Goal: Task Accomplishment & Management: Manage account settings

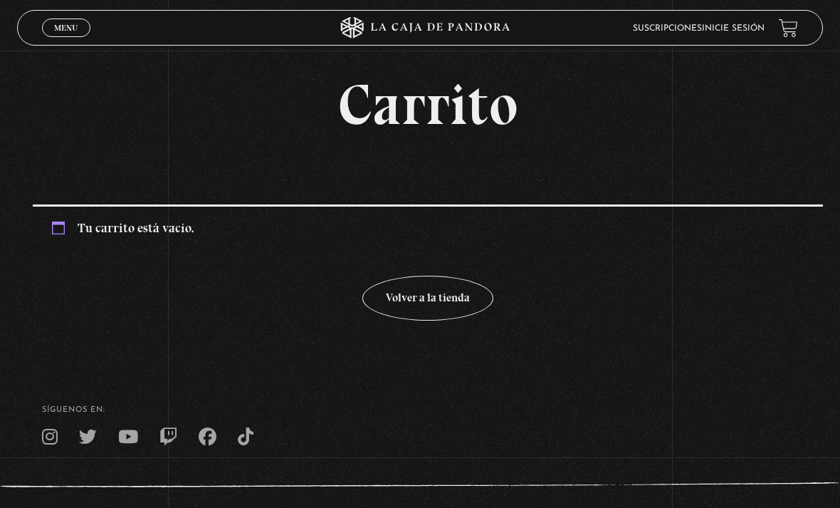
click at [64, 22] on link "Menu Cerrar" at bounding box center [66, 28] width 48 height 19
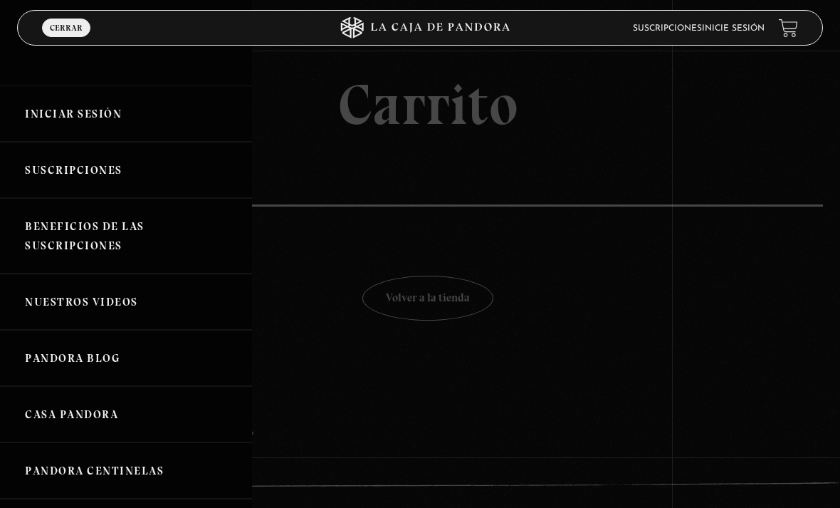
click at [78, 89] on link "Iniciar Sesión" at bounding box center [126, 113] width 252 height 56
click at [68, 108] on link "Iniciar Sesión" at bounding box center [126, 113] width 252 height 56
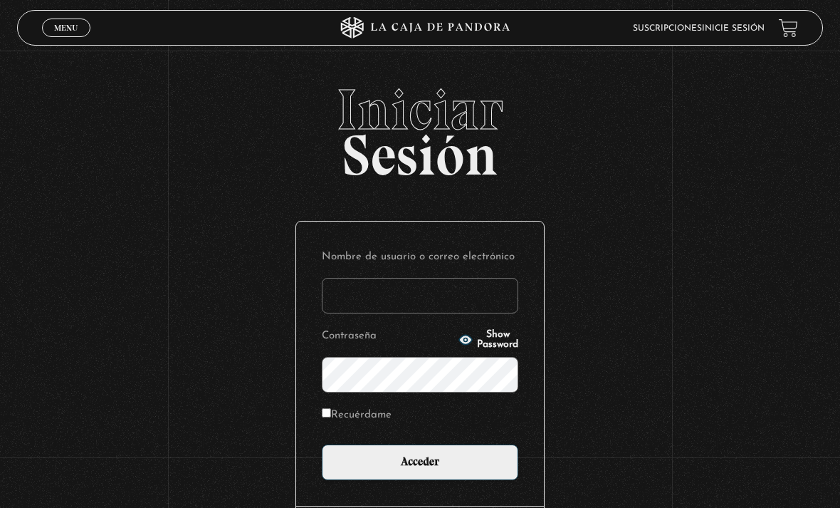
type input "Valu"
click at [420, 469] on input "Acceder" at bounding box center [420, 462] width 197 height 36
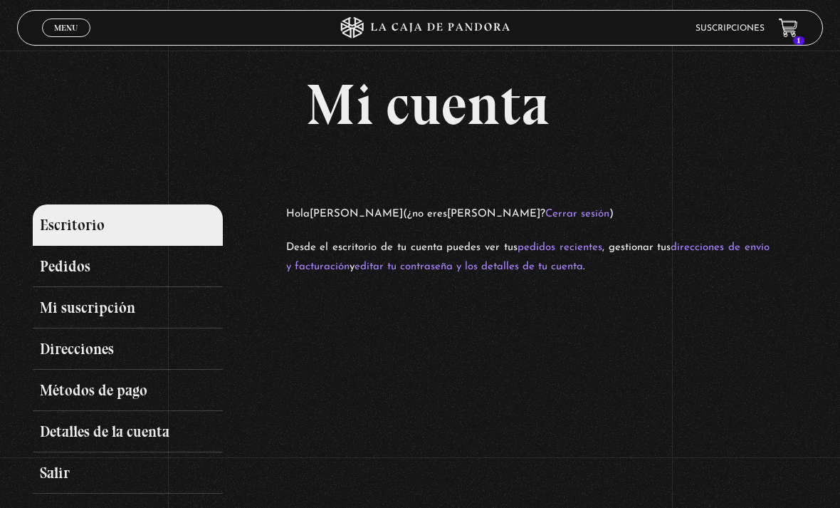
click at [52, 26] on link "Menu Cerrar" at bounding box center [66, 28] width 48 height 19
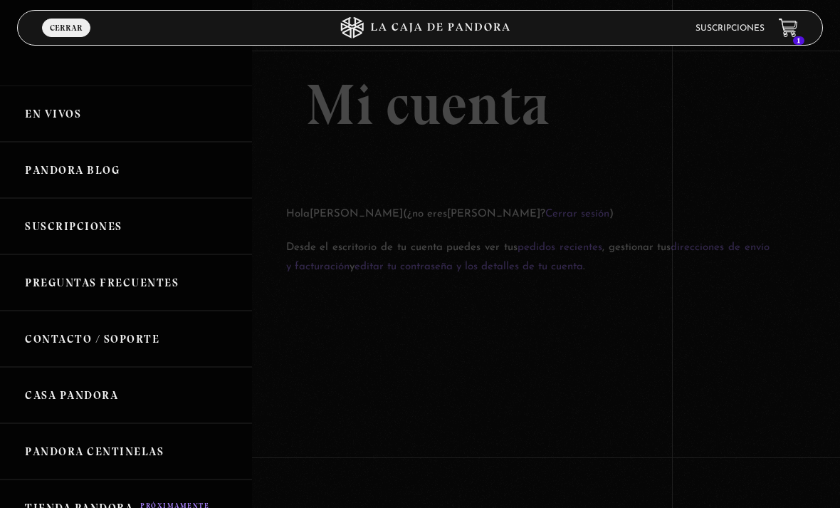
click at [53, 206] on link "Suscripciones" at bounding box center [126, 226] width 252 height 56
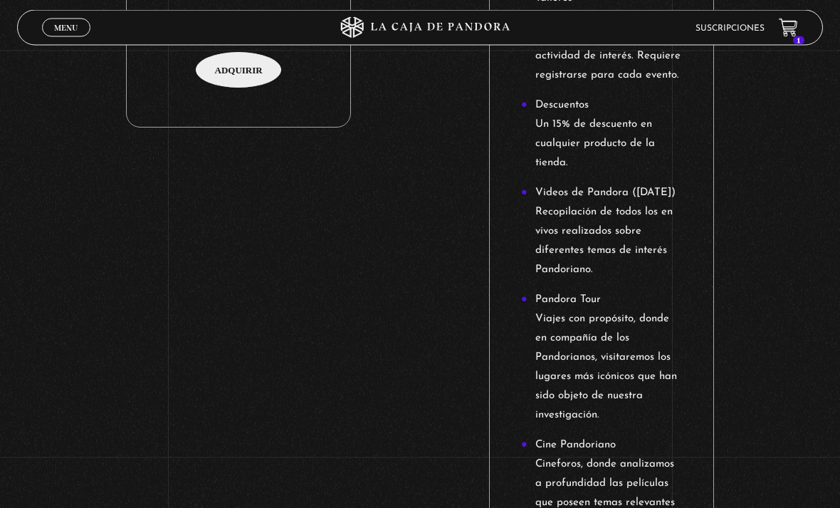
scroll to position [1460, 0]
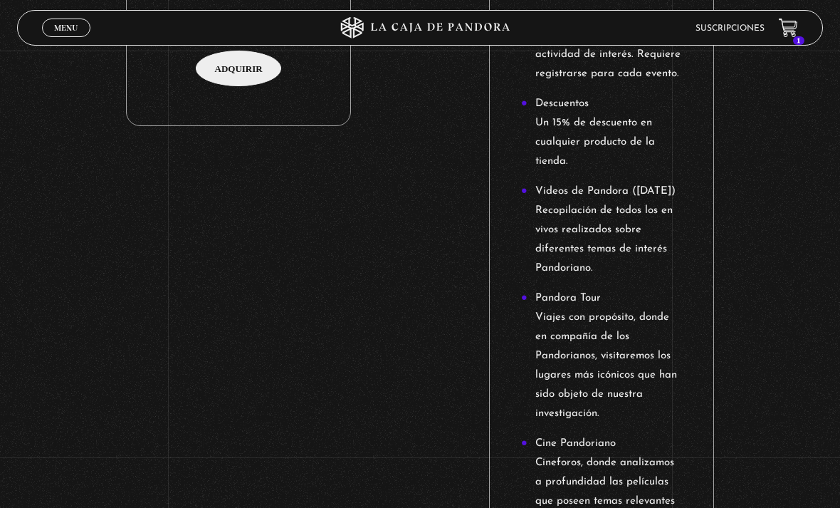
click at [63, 30] on span "Menu" at bounding box center [65, 27] width 23 height 9
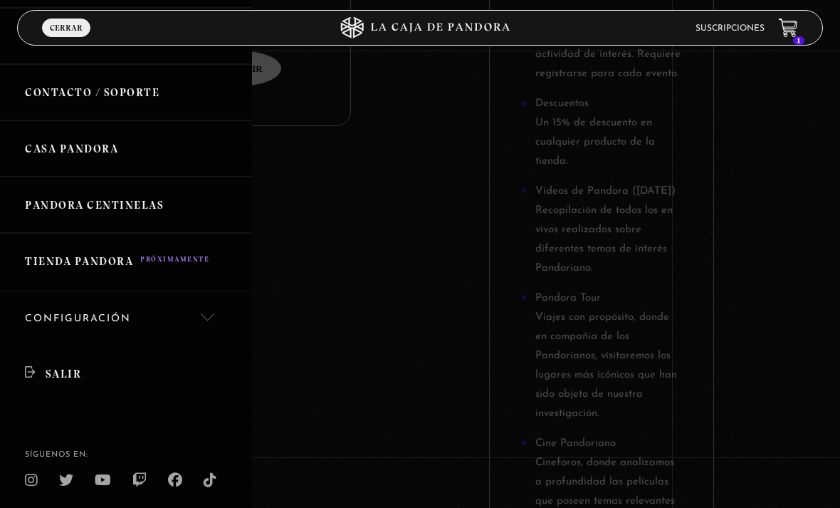
scroll to position [246, 0]
click at [46, 361] on link "Salir" at bounding box center [126, 374] width 252 height 55
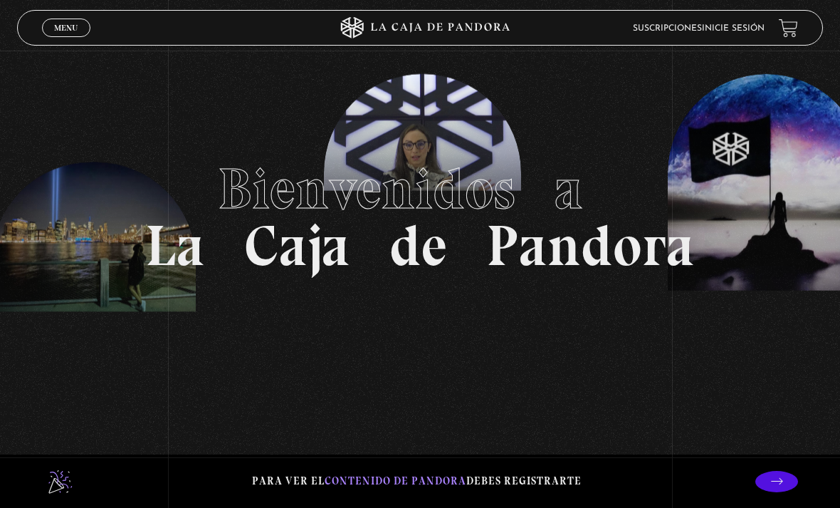
scroll to position [38, 0]
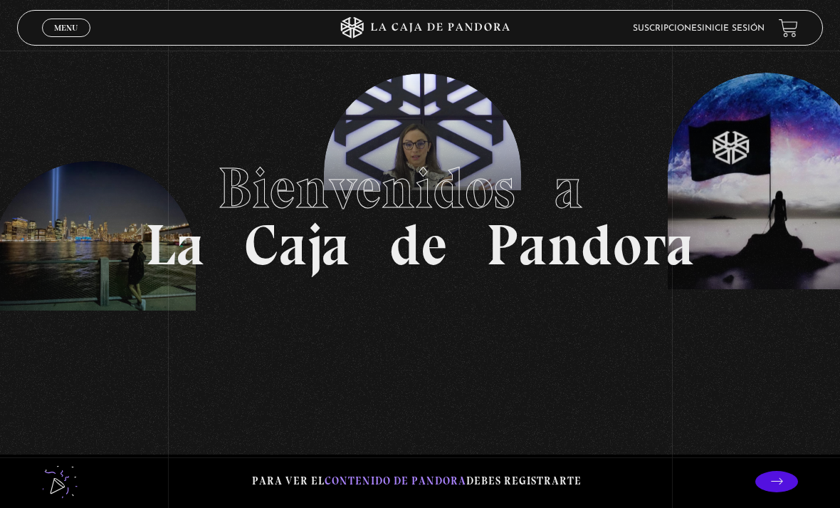
click at [70, 32] on span "Menu" at bounding box center [65, 27] width 23 height 9
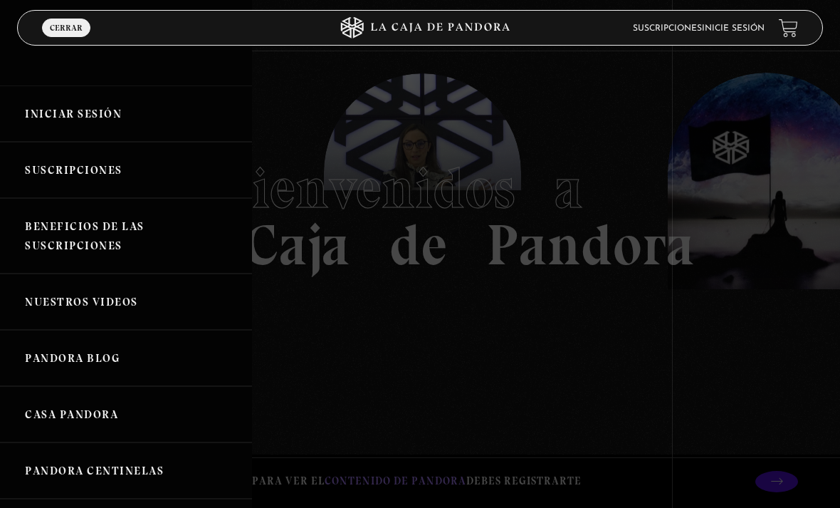
click at [74, 112] on link "Iniciar Sesión" at bounding box center [126, 113] width 252 height 56
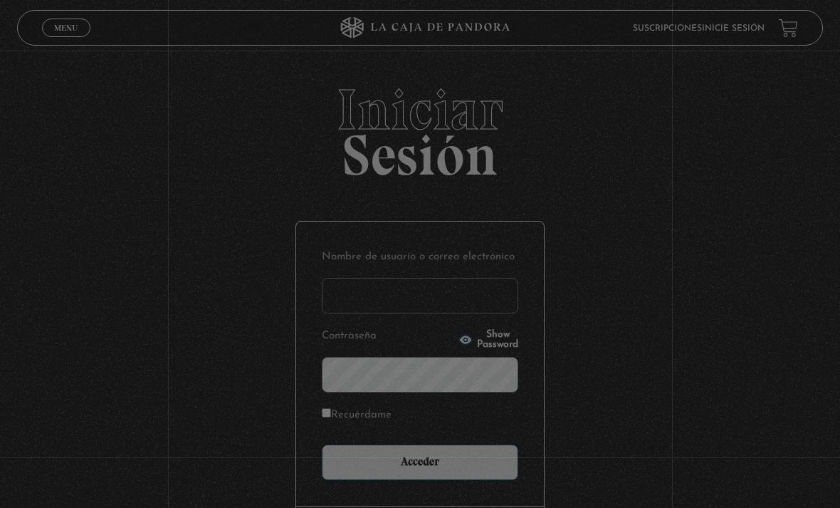
type input "Valu"
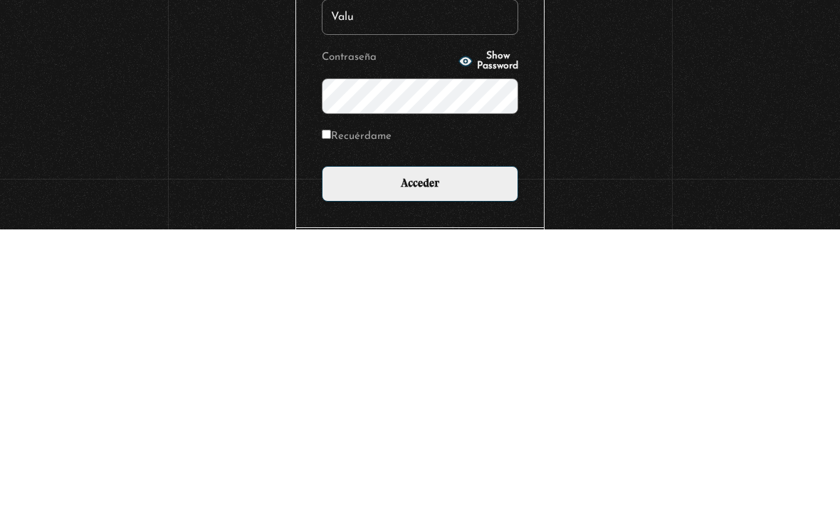
click at [459, 335] on icon "button" at bounding box center [465, 339] width 13 height 9
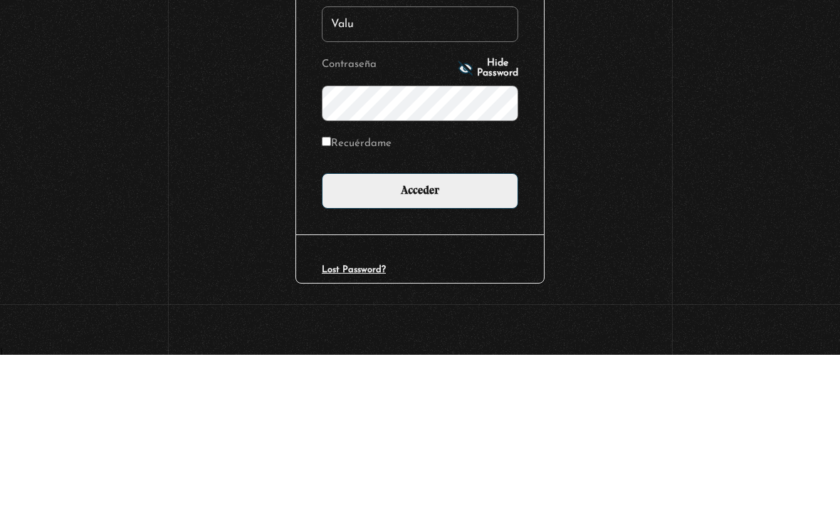
click at [459, 211] on button "Hide Password" at bounding box center [489, 221] width 60 height 20
click at [459, 214] on icon "button" at bounding box center [466, 221] width 14 height 14
click at [481, 326] on input "Acceder" at bounding box center [420, 344] width 197 height 36
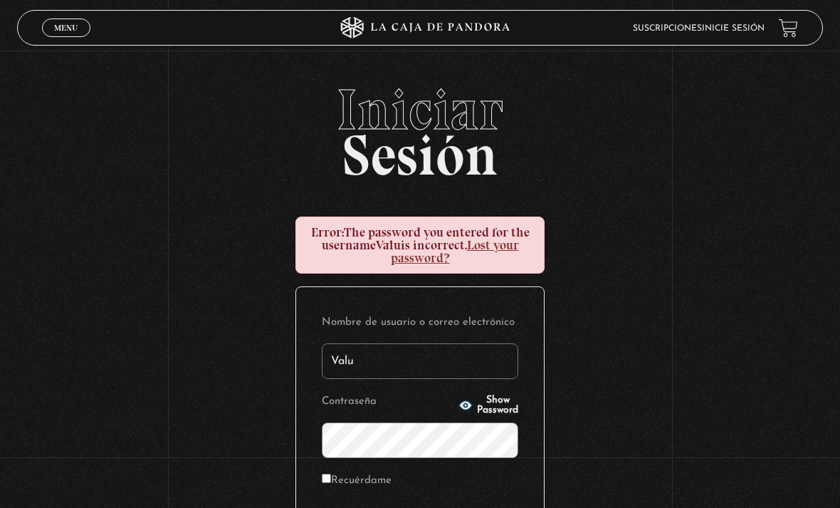
click at [345, 298] on div "Nombre de usuario o correo electrónico Valu Contraseña Show Password Recuérdame…" at bounding box center [420, 429] width 248 height 284
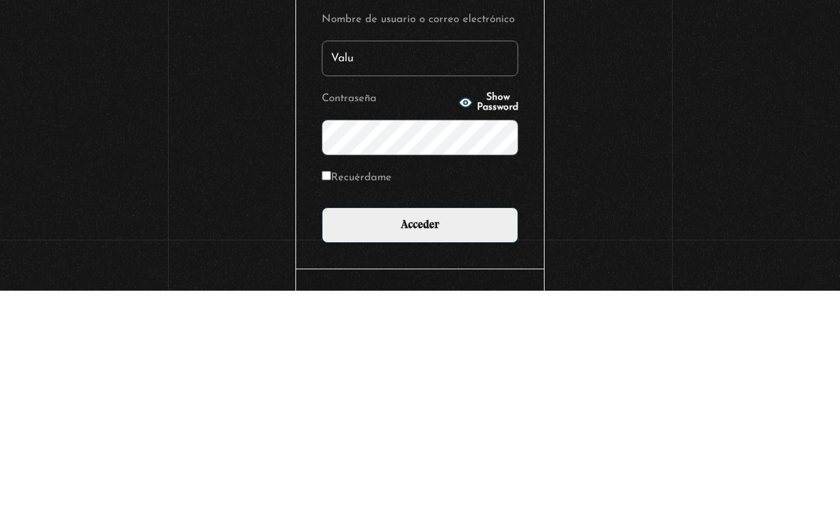
scroll to position [191, 0]
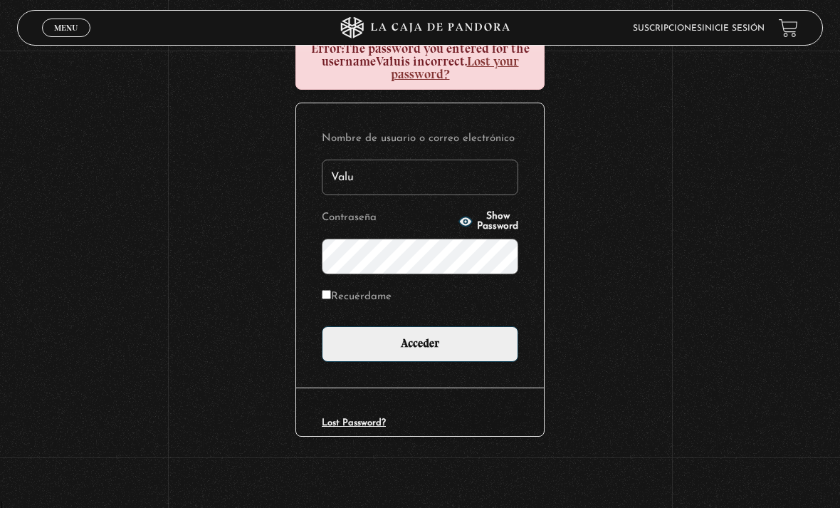
click at [408, 344] on input "Acceder" at bounding box center [420, 344] width 197 height 36
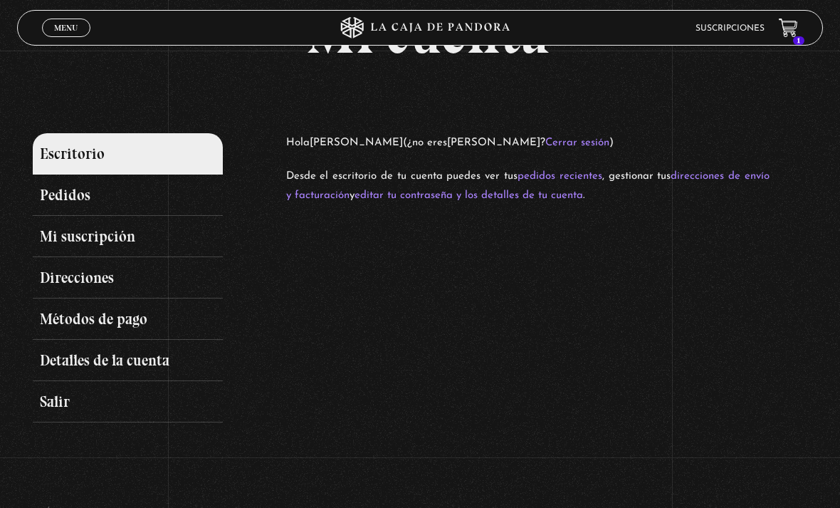
scroll to position [68, 0]
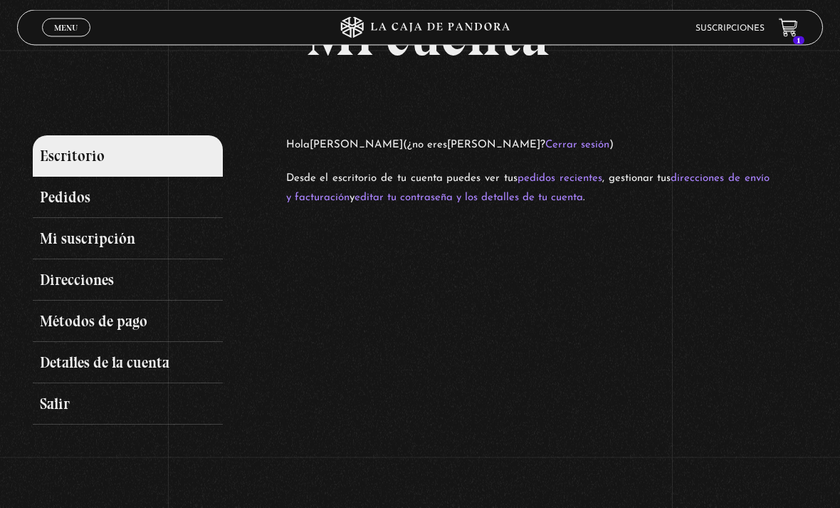
click at [67, 364] on link "Detalles de la cuenta" at bounding box center [127, 362] width 189 height 41
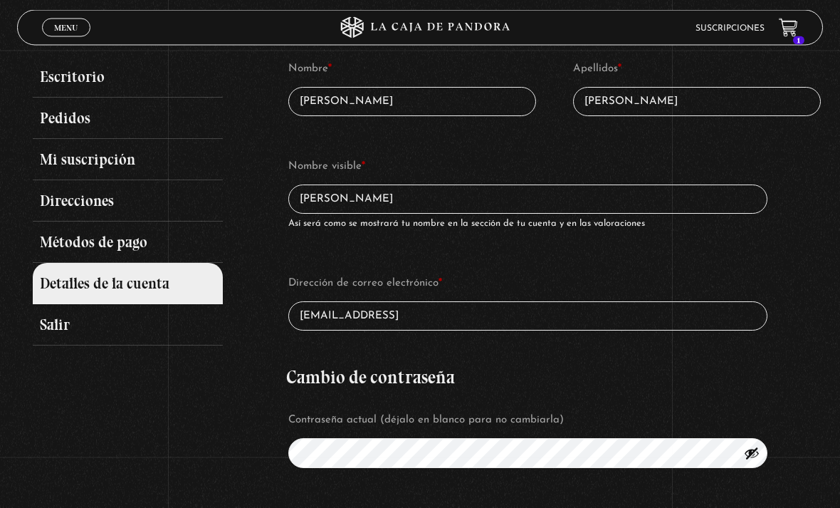
scroll to position [146, 0]
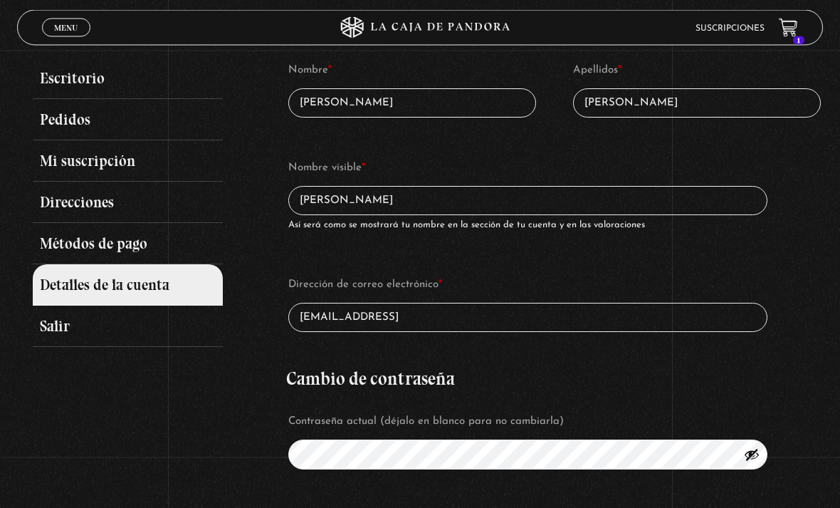
click at [58, 169] on link "Mi suscripción" at bounding box center [127, 161] width 189 height 41
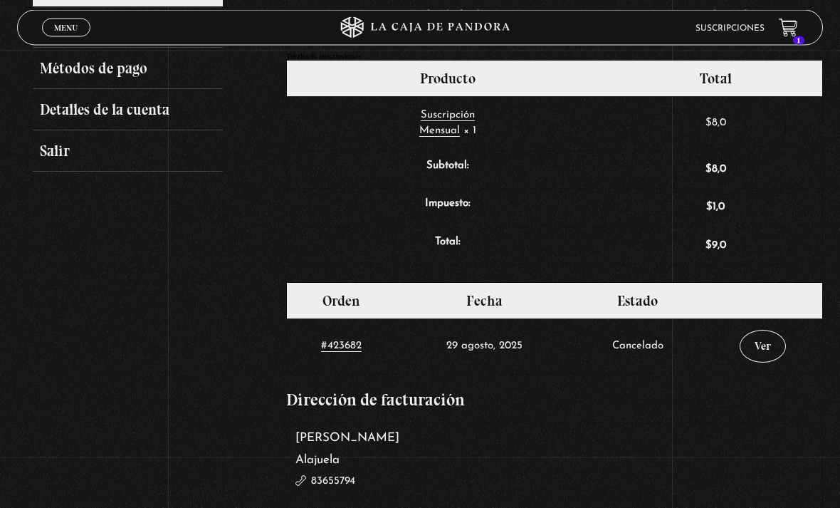
scroll to position [328, 0]
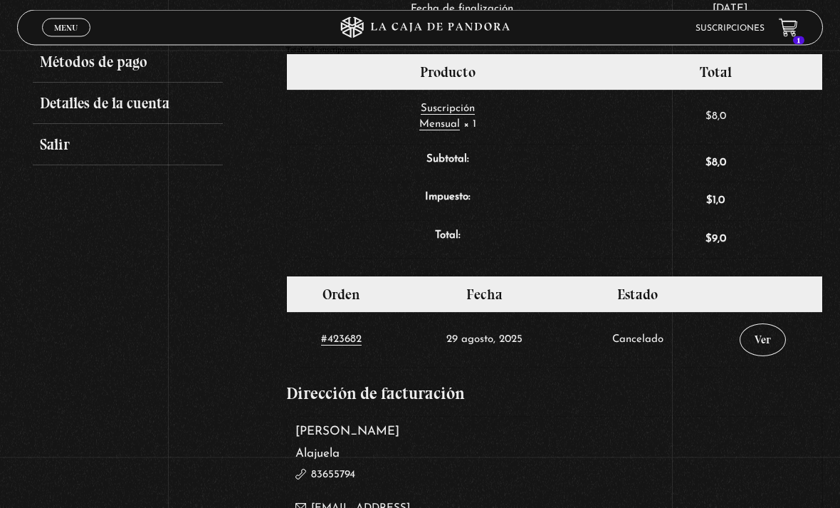
click at [758, 335] on link "Ver" at bounding box center [763, 340] width 46 height 33
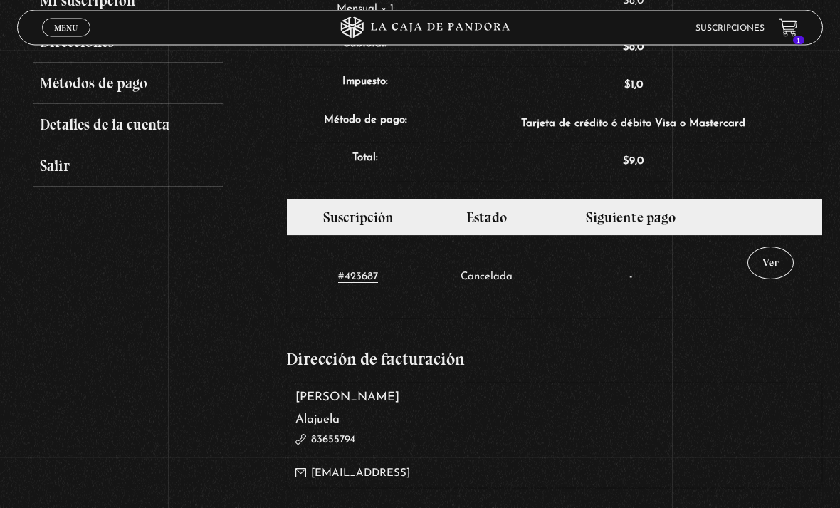
scroll to position [308, 0]
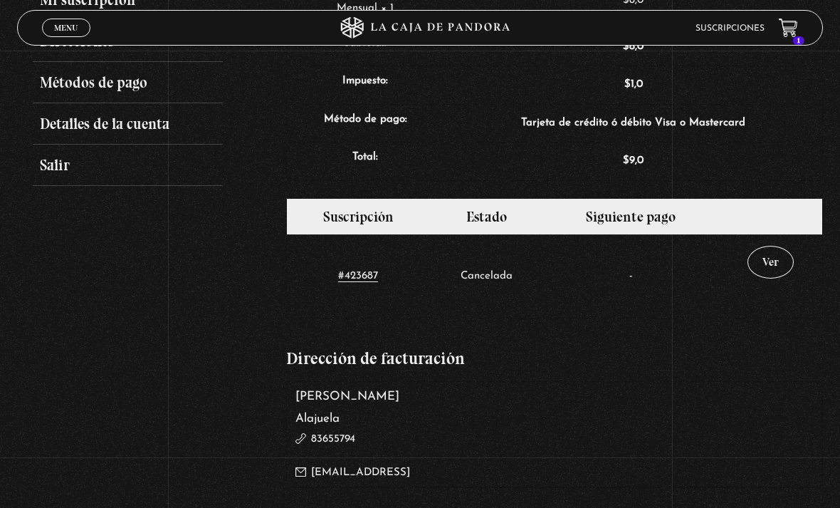
click at [784, 273] on link "Ver" at bounding box center [771, 262] width 46 height 33
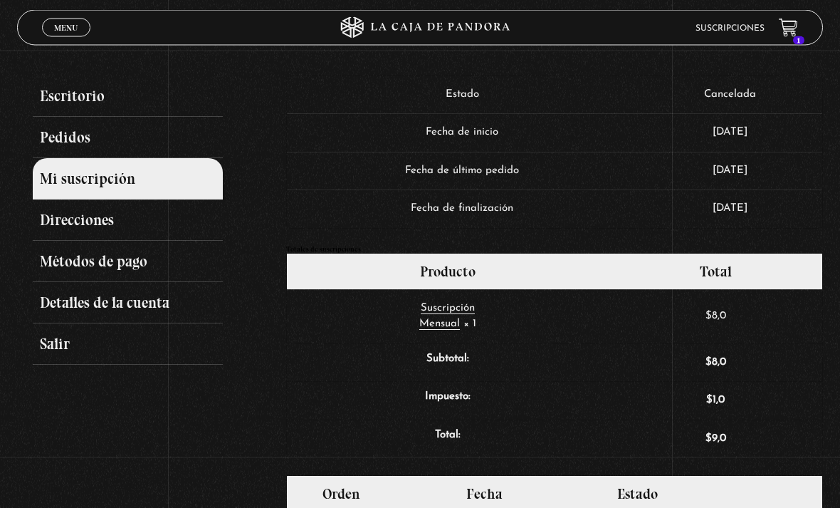
scroll to position [125, 0]
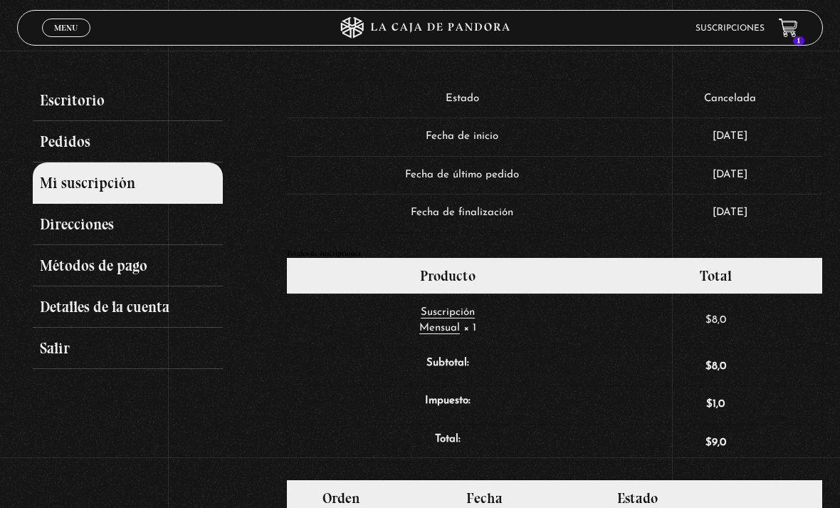
click at [167, 267] on link "Métodos de pago" at bounding box center [127, 265] width 189 height 41
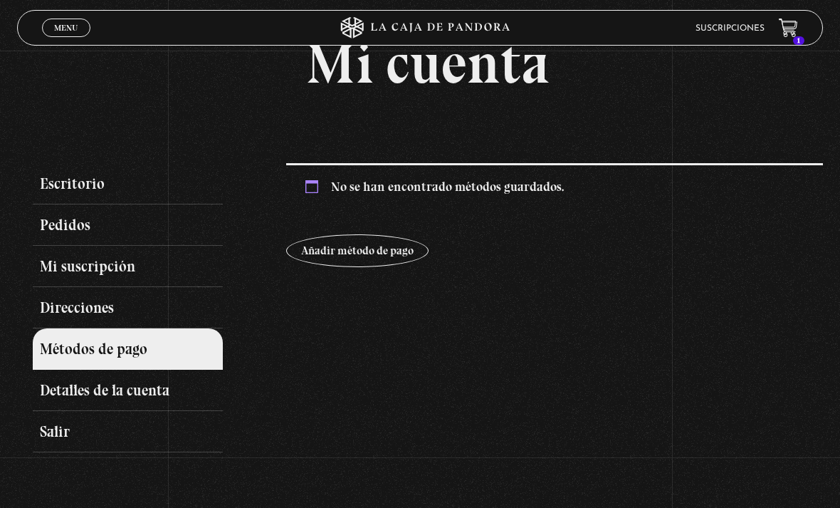
scroll to position [44, 0]
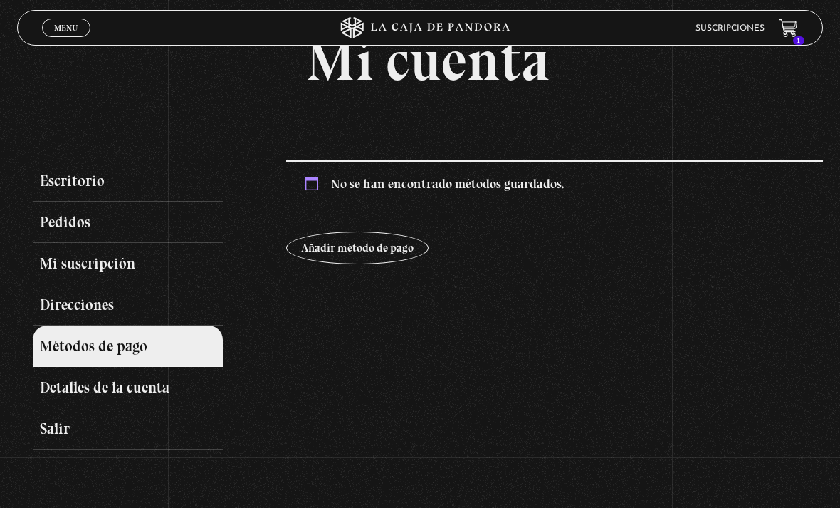
click at [172, 389] on link "Detalles de la cuenta" at bounding box center [127, 387] width 189 height 41
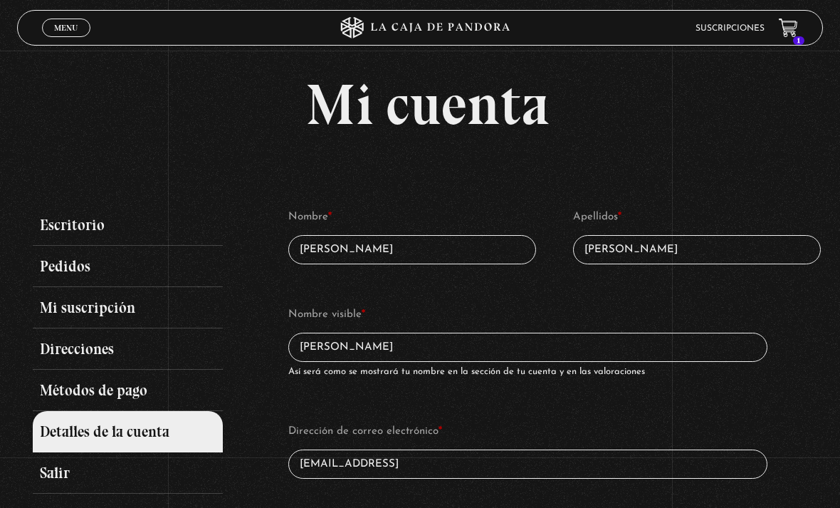
click at [172, 233] on link "Escritorio" at bounding box center [127, 224] width 189 height 41
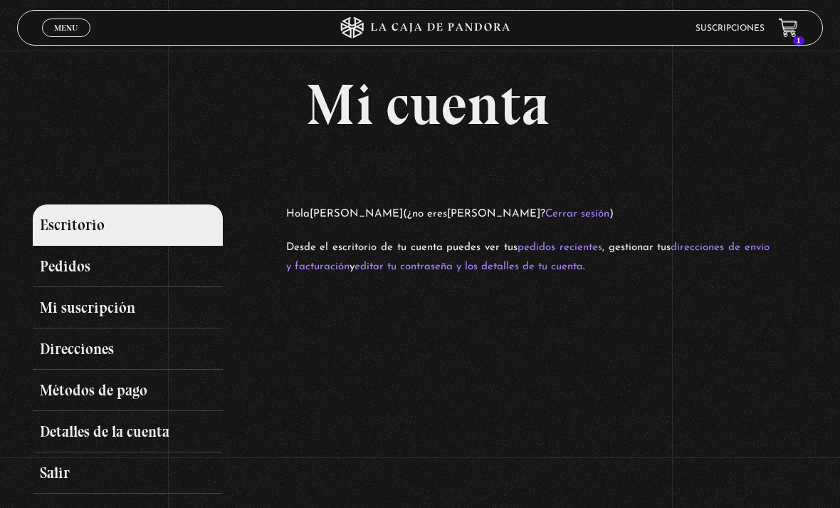
click at [785, 32] on icon at bounding box center [785, 33] width 4 height 4
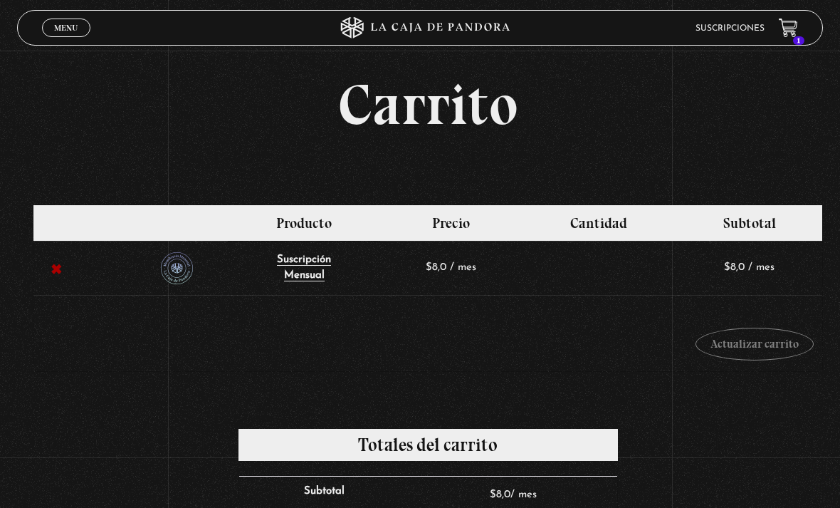
click at [83, 33] on link "Menu Cerrar" at bounding box center [66, 28] width 48 height 19
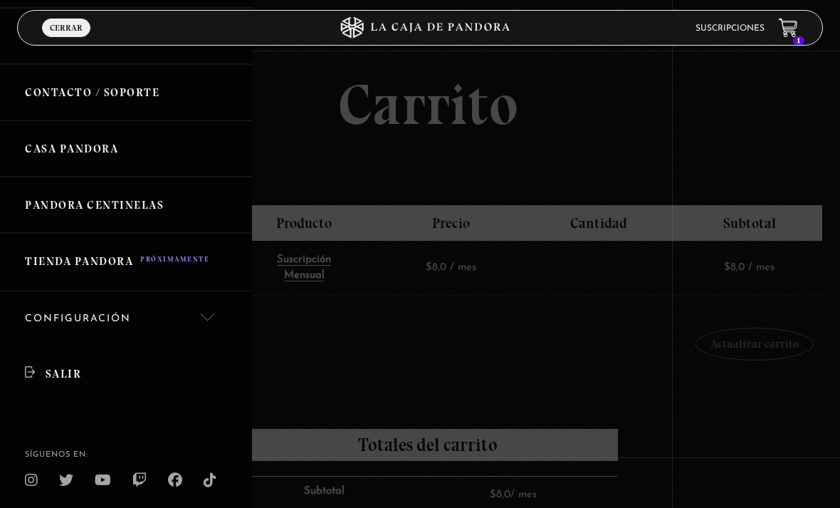
scroll to position [246, 0]
click at [766, 318] on div at bounding box center [420, 254] width 840 height 508
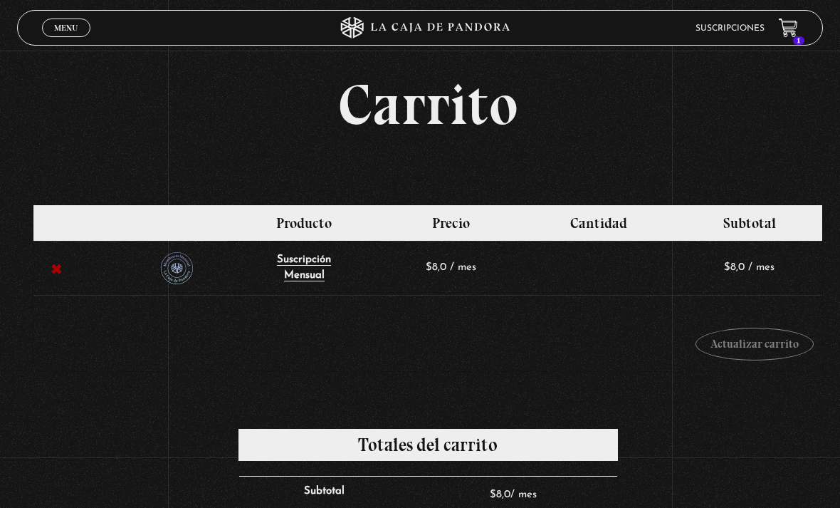
click at [88, 17] on div "Menu Cerrar" at bounding box center [168, 28] width 252 height 34
click at [61, 37] on span "Cerrar" at bounding box center [66, 41] width 33 height 10
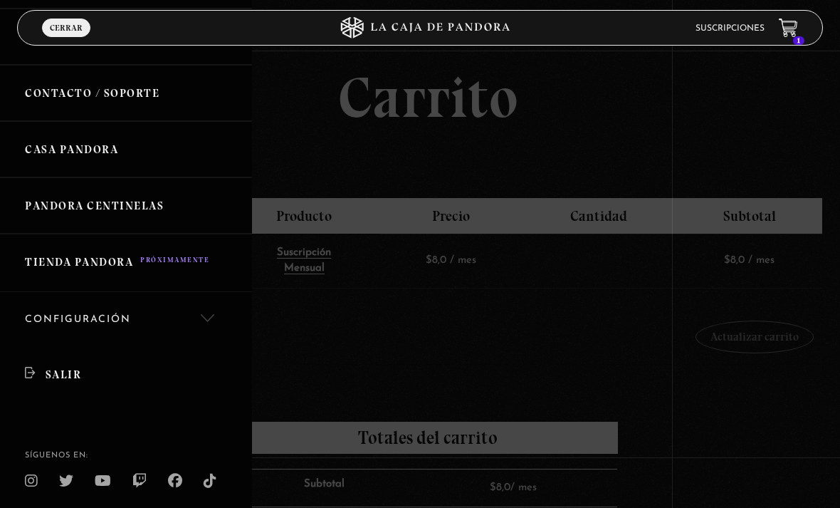
scroll to position [0, 0]
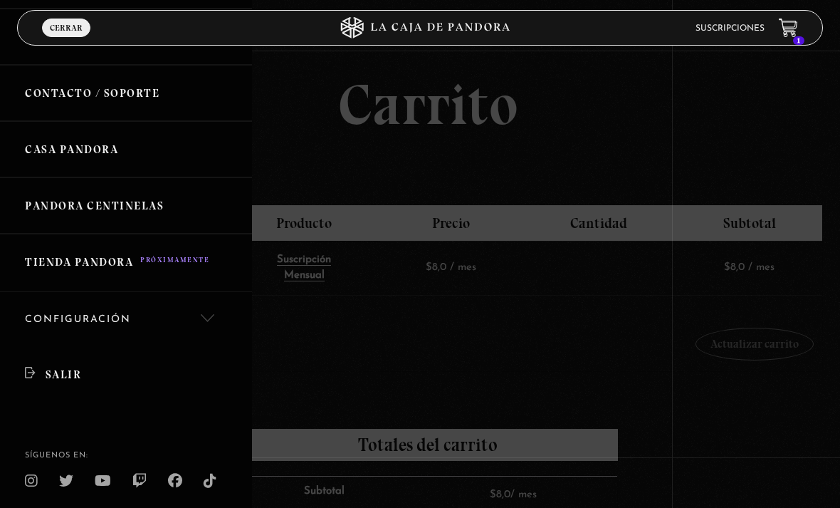
click at [334, 125] on div at bounding box center [420, 254] width 840 height 508
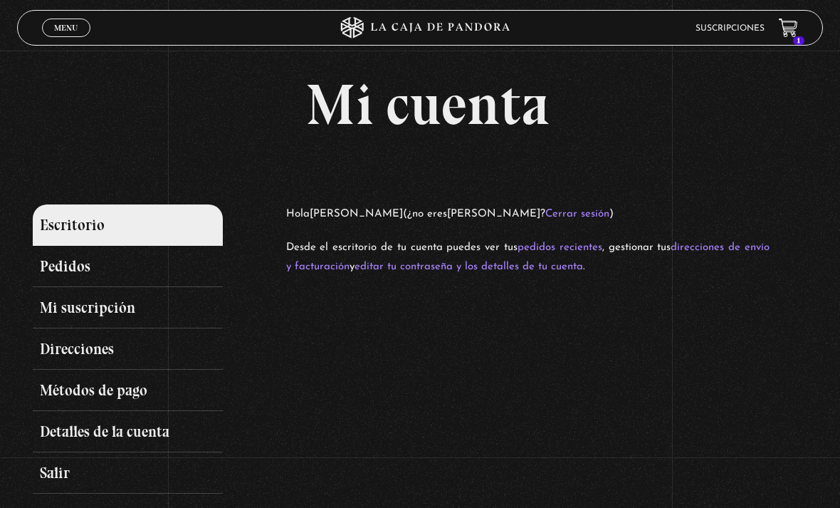
click at [159, 310] on link "Mi suscripción" at bounding box center [127, 307] width 189 height 41
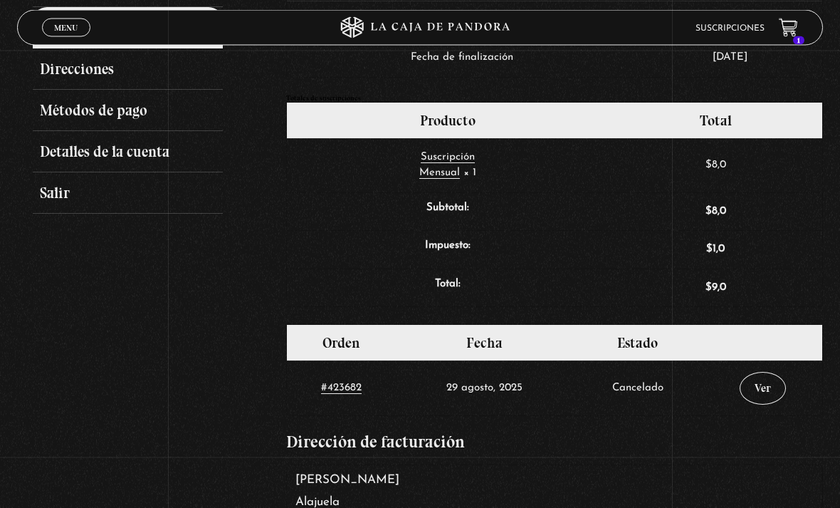
scroll to position [304, 0]
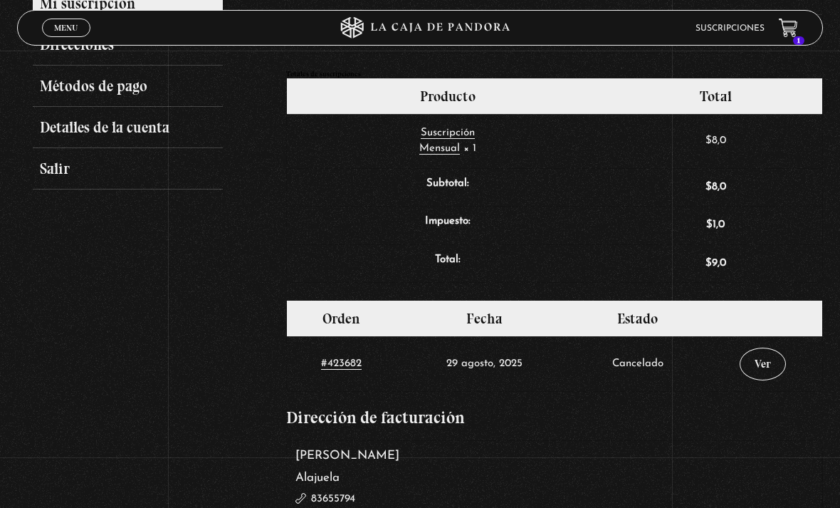
click at [767, 365] on link "Ver" at bounding box center [763, 363] width 46 height 33
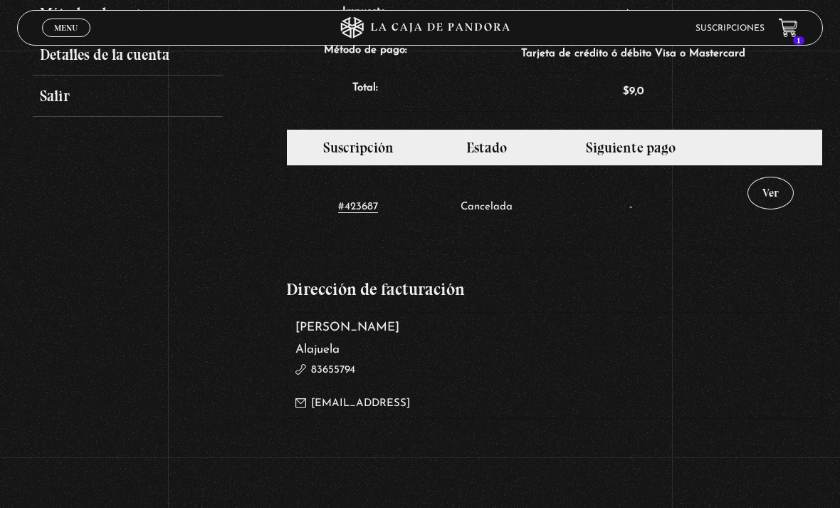
scroll to position [358, 0]
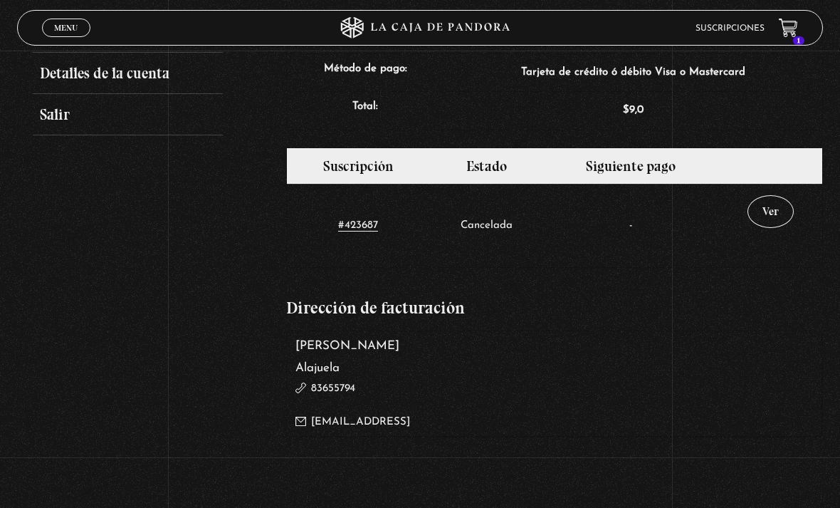
click at [775, 213] on link "Ver" at bounding box center [771, 211] width 46 height 33
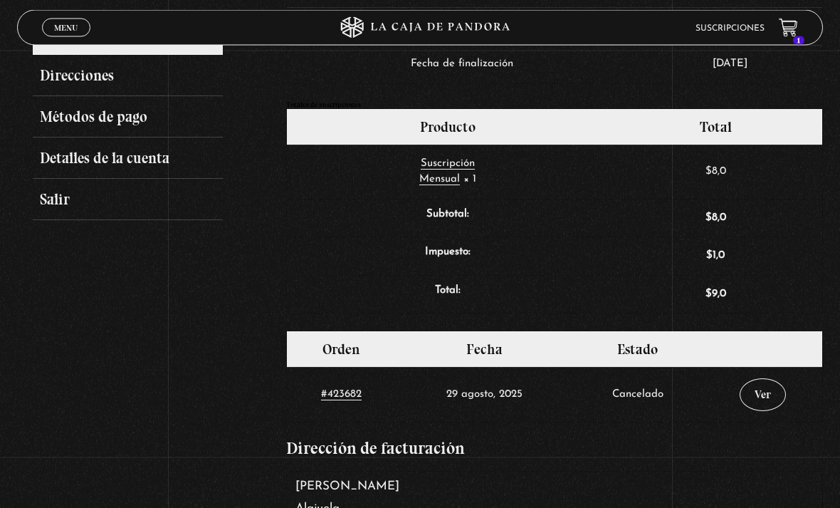
scroll to position [273, 0]
click at [758, 400] on link "Ver" at bounding box center [763, 394] width 46 height 33
